Goal: Task Accomplishment & Management: Manage account settings

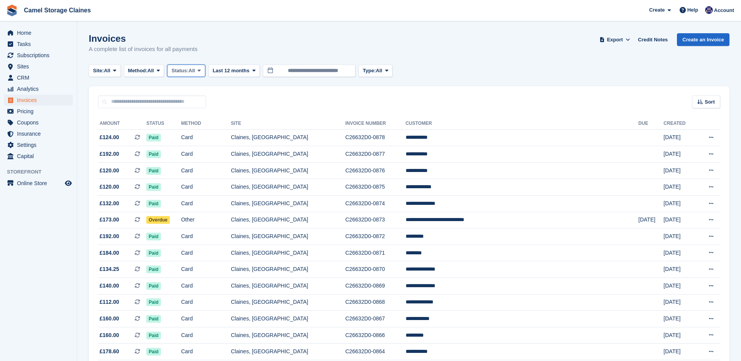
click at [202, 69] on span at bounding box center [199, 71] width 6 height 6
click at [208, 129] on link "Open" at bounding box center [204, 131] width 67 height 14
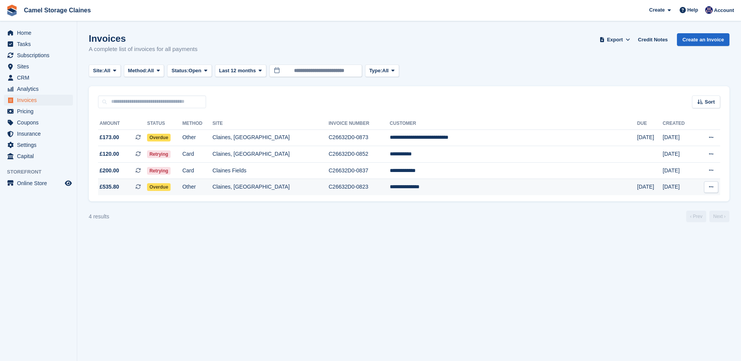
click at [713, 189] on icon at bounding box center [711, 186] width 4 height 5
click at [567, 192] on td "**********" at bounding box center [513, 187] width 247 height 16
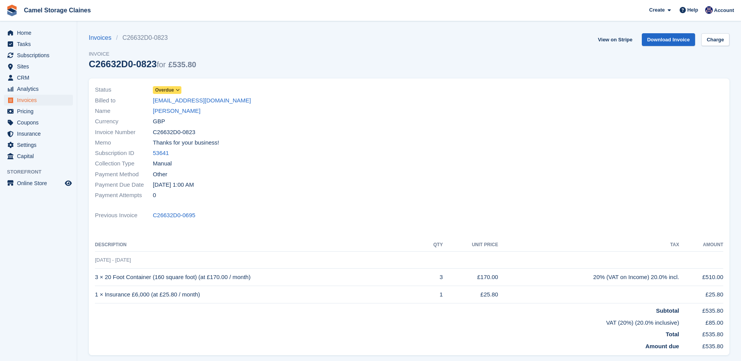
click at [170, 91] on span "Overdue" at bounding box center [164, 89] width 19 height 7
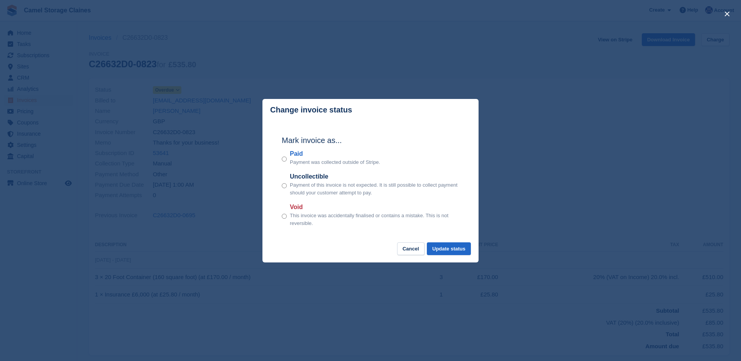
click at [280, 151] on div "Mark invoice as... Paid Payment was collected outside of Stripe. Uncollectible …" at bounding box center [370, 182] width 193 height 122
click at [441, 248] on button "Update status" at bounding box center [449, 248] width 44 height 13
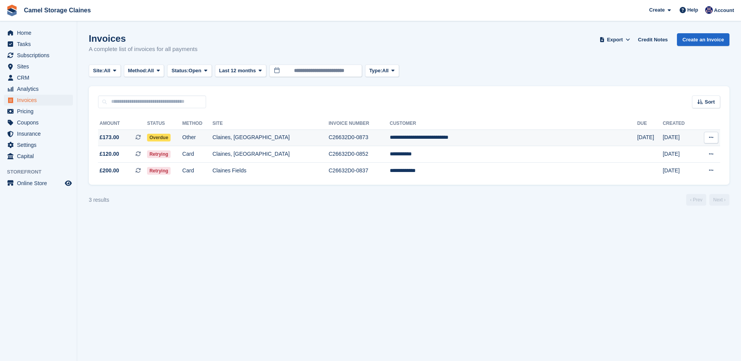
click at [212, 139] on td "Other" at bounding box center [197, 137] width 30 height 17
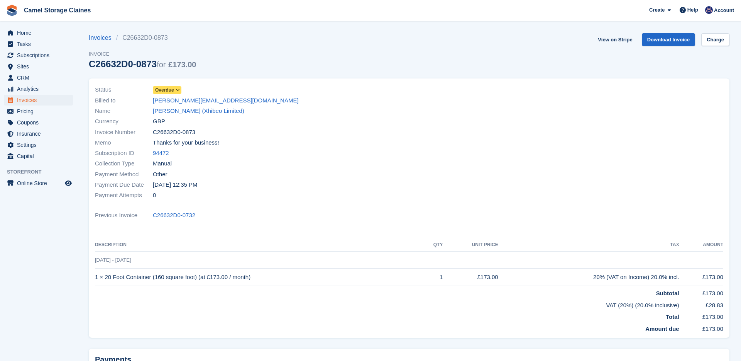
click at [164, 88] on span "Overdue" at bounding box center [164, 89] width 19 height 7
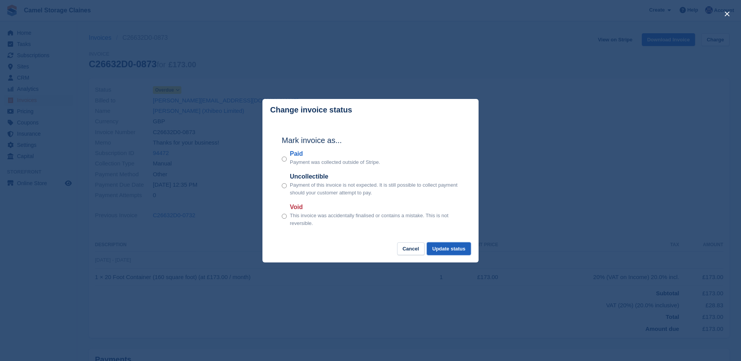
click at [450, 251] on button "Update status" at bounding box center [449, 248] width 44 height 13
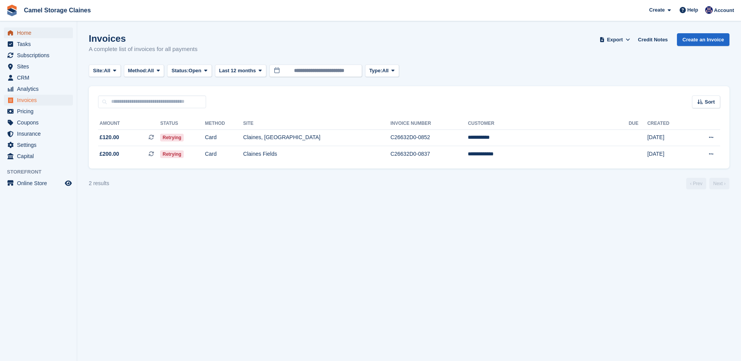
click at [39, 31] on span "Home" at bounding box center [40, 32] width 46 height 11
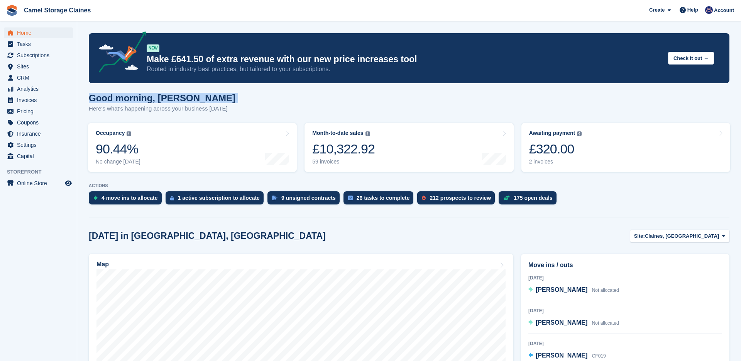
drag, startPoint x: 202, startPoint y: 90, endPoint x: 167, endPoint y: 104, distance: 38.3
click at [146, 108] on p "Here's what's happening across your business [DATE]" at bounding box center [162, 108] width 147 height 9
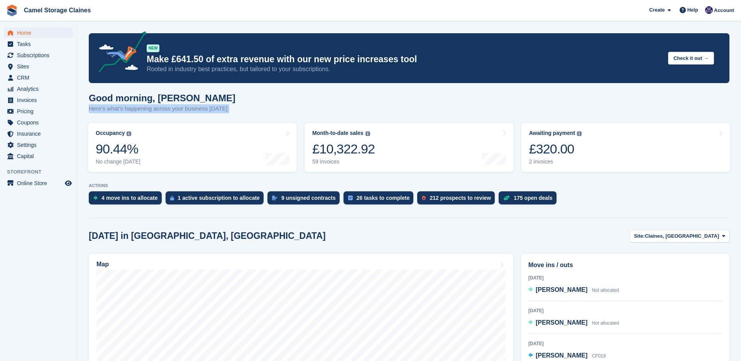
click at [143, 103] on div "Good morning, [PERSON_NAME] Here's what's happening across your business [DATE]" at bounding box center [162, 103] width 147 height 20
click at [37, 35] on span "Home" at bounding box center [40, 32] width 46 height 11
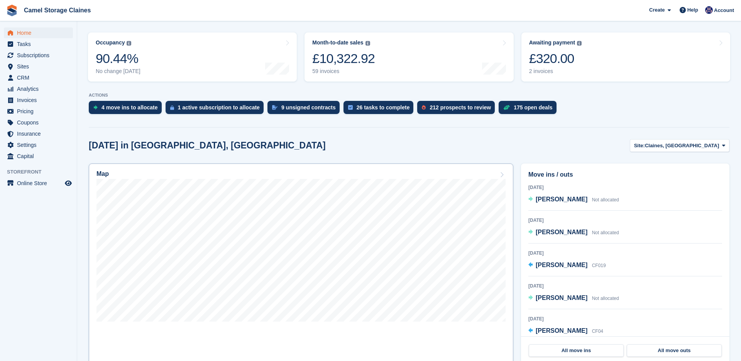
scroll to position [94, 0]
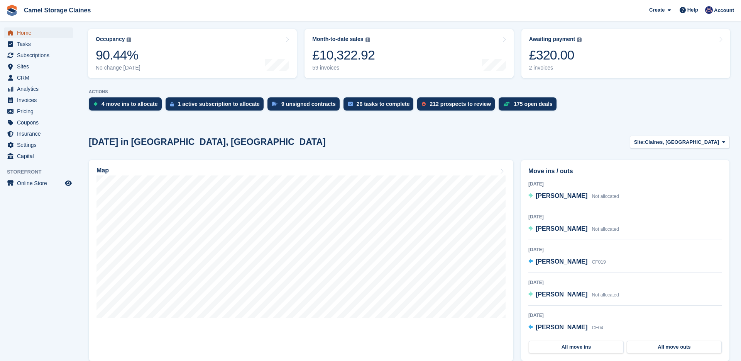
click at [25, 32] on span "Home" at bounding box center [40, 32] width 46 height 11
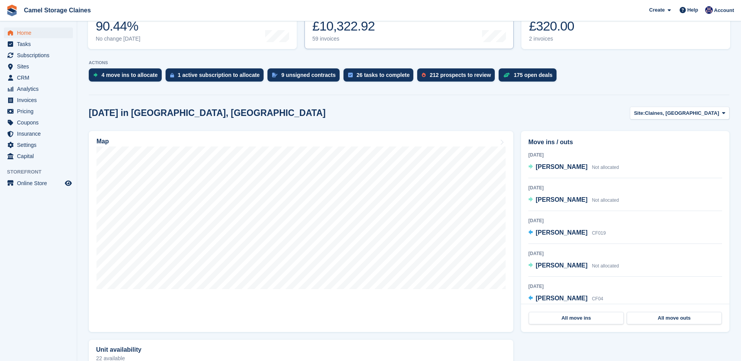
scroll to position [0, 0]
